Goal: Use online tool/utility: Utilize a website feature to perform a specific function

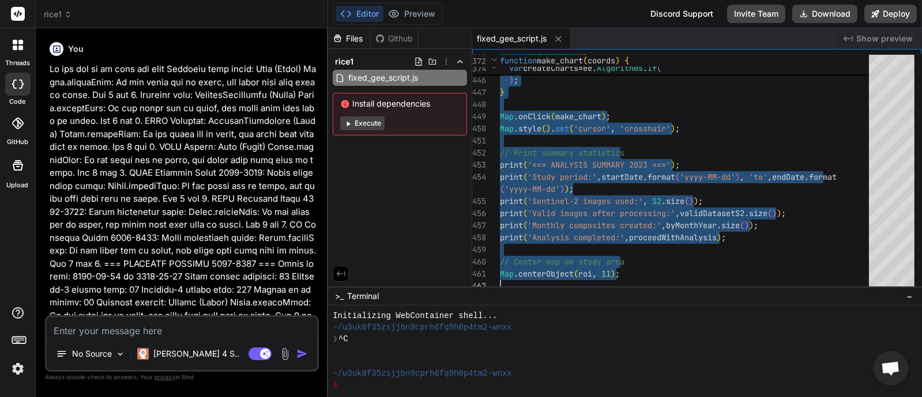
scroll to position [12, 0]
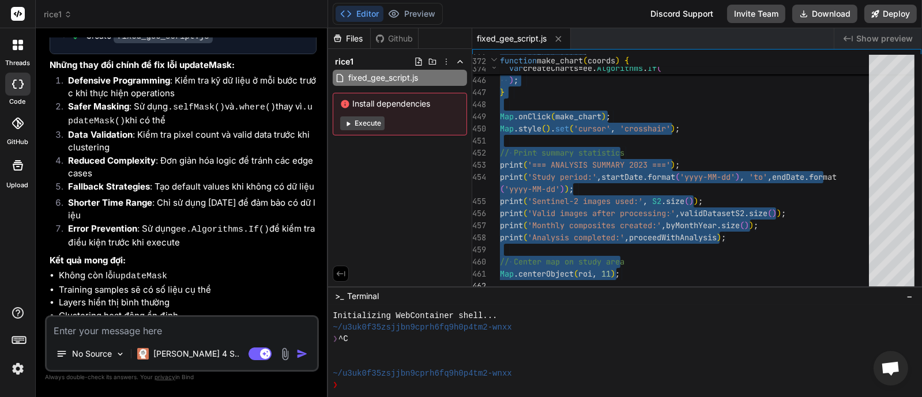
type textarea "// Define study regions using provided coordinates var CM = ee.Geometry.Polygon…"
type textarea "x"
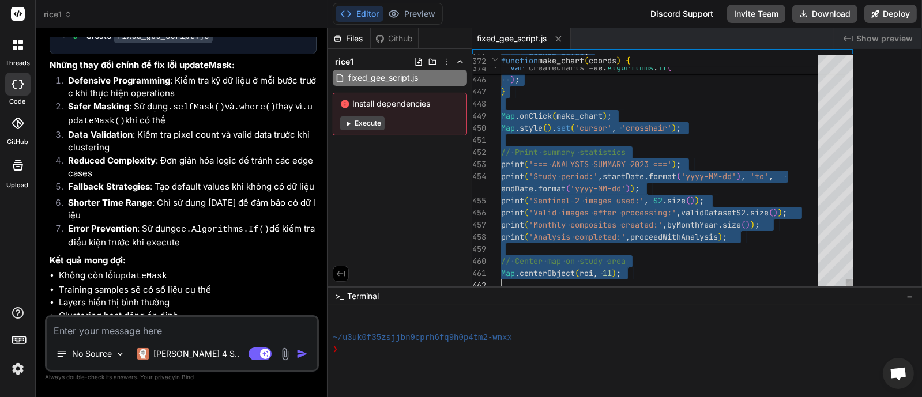
type textarea "// Define study regions using provided coordinates var CM = ee.Geometry.Polygon…"
type textarea "x"
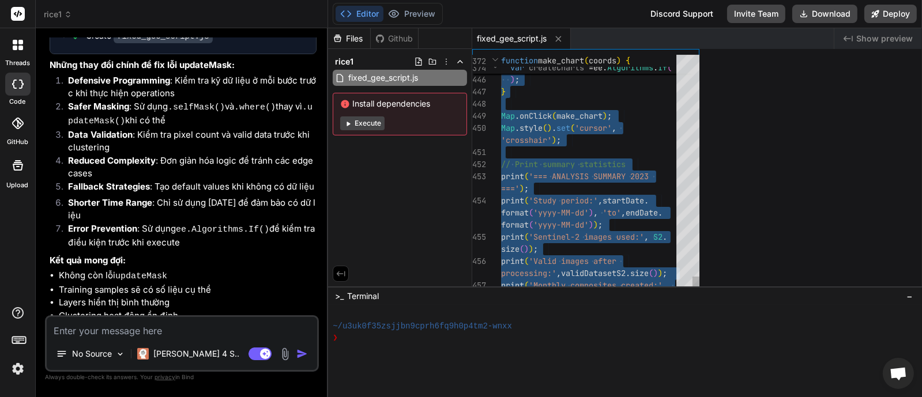
type textarea "// Define study regions using provided coordinates var CM = ee.Geometry.Polygon…"
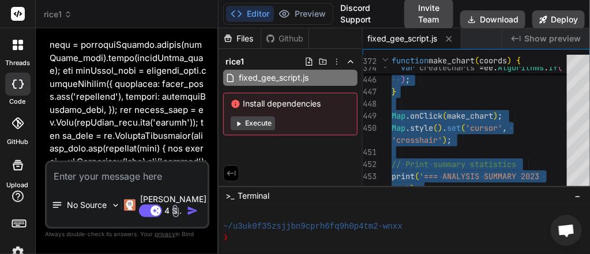
type textarea "x"
type textarea "// Define study regions using provided coordinates var CM = ee.Geometry.Polygon…"
type textarea "x"
type textarea "// Define study regions using provided coordinates var CM = ee.Geometry.Polygon…"
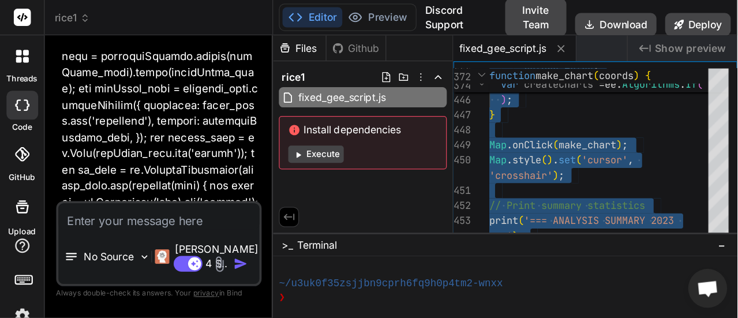
scroll to position [32, 0]
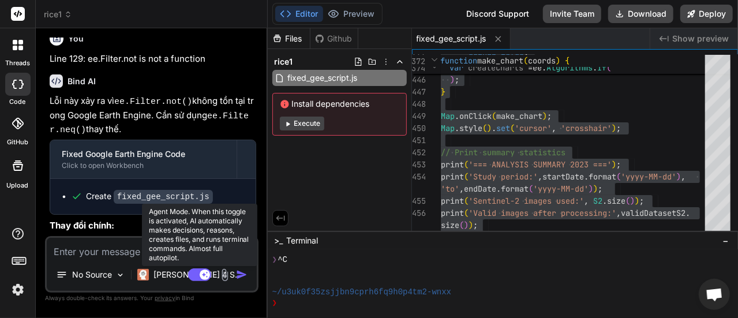
click at [200, 275] on rect at bounding box center [205, 274] width 10 height 10
click at [196, 276] on icon at bounding box center [194, 274] width 6 height 6
click at [195, 277] on rect at bounding box center [199, 274] width 23 height 13
click at [195, 277] on rect at bounding box center [194, 274] width 10 height 10
type textarea "x"
